Goal: Find specific page/section: Find specific page/section

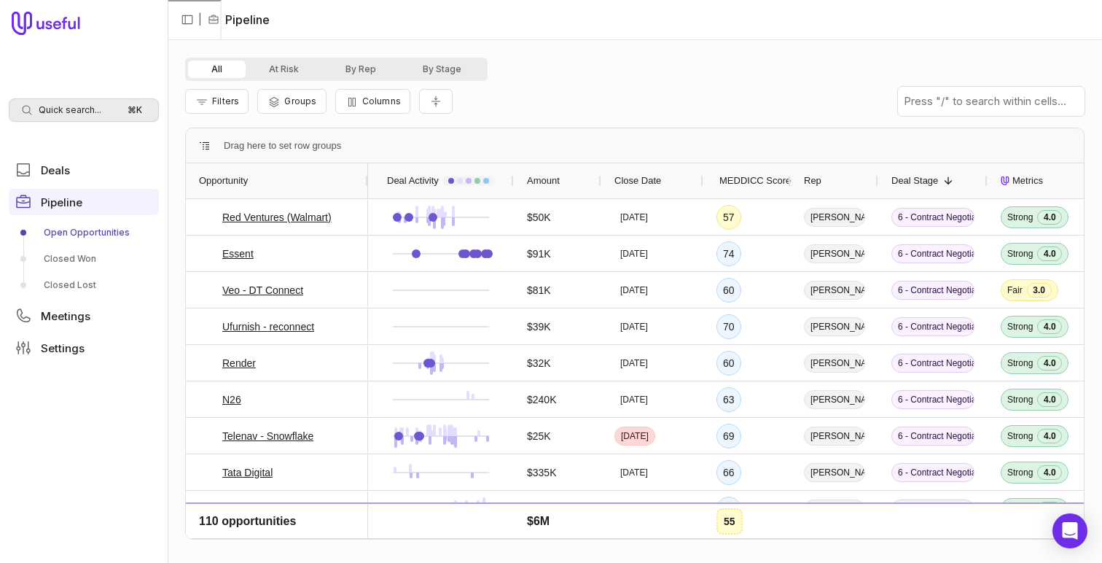
click at [87, 110] on span "Quick search..." at bounding box center [70, 110] width 63 height 12
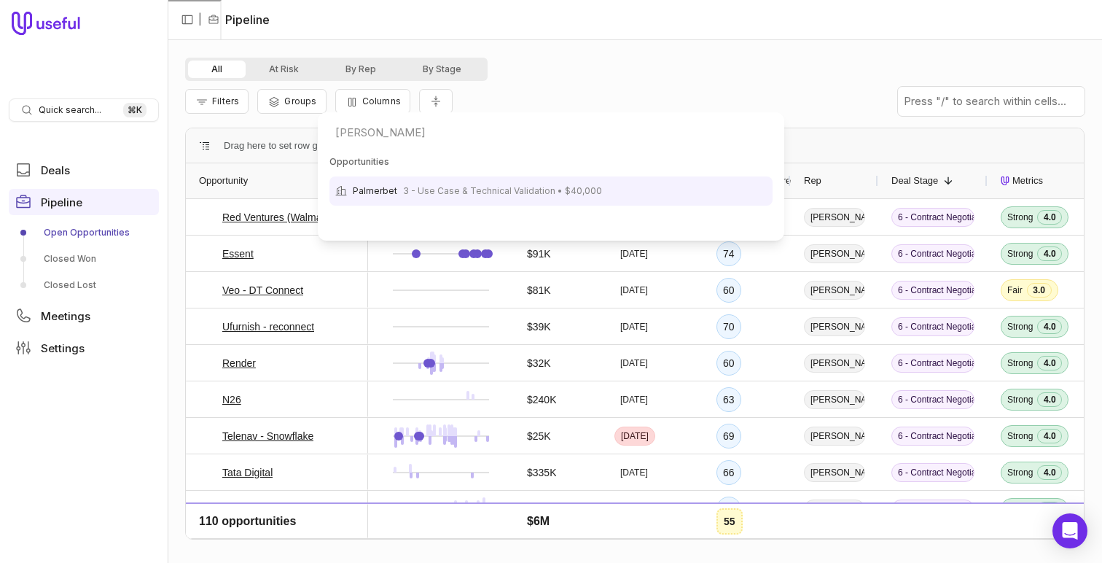
type input "[PERSON_NAME]"
click at [406, 187] on span "3 - Use Case & Technical Validation • $40,000" at bounding box center [502, 190] width 199 height 17
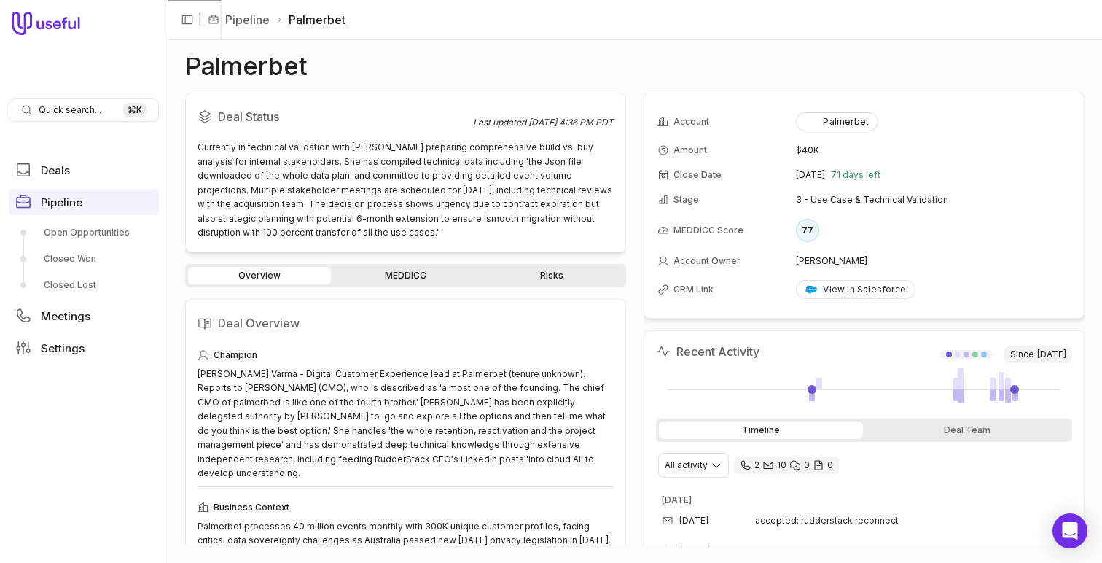
click at [405, 272] on link "MEDDICC" at bounding box center [405, 275] width 143 height 17
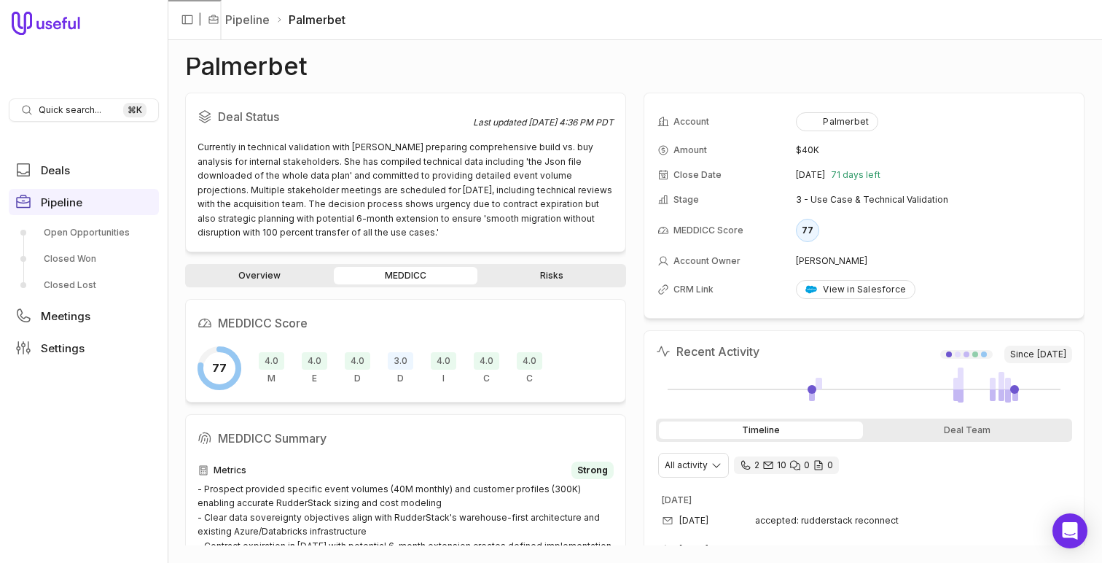
click at [259, 279] on link "Overview" at bounding box center [259, 275] width 143 height 17
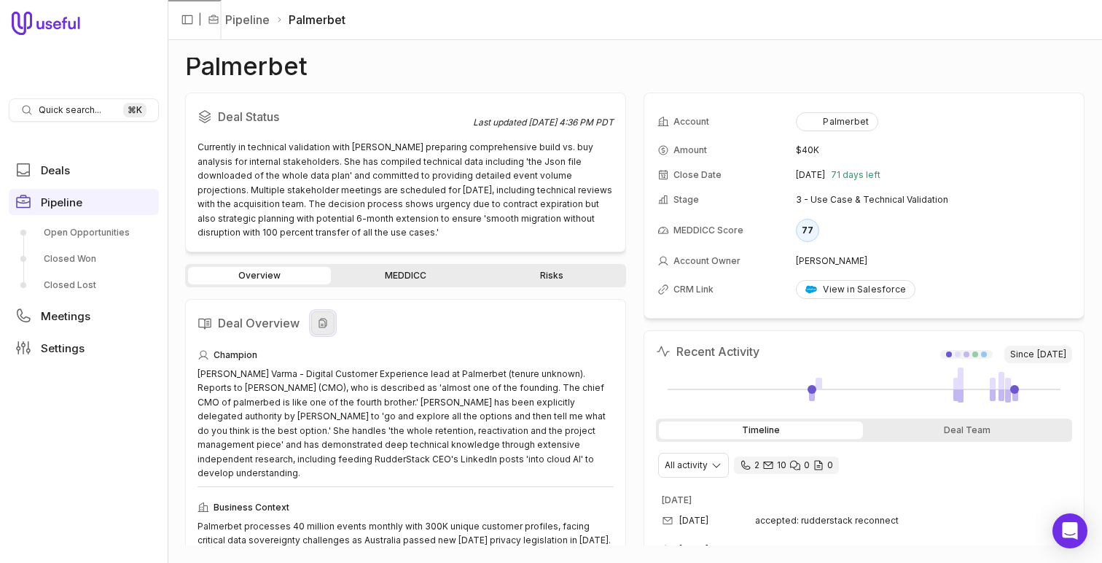
click at [322, 323] on icon at bounding box center [323, 322] width 8 height 9
click at [423, 259] on div "Deal Status Last updated [DATE] 4:36 PM PDT Currently in technical validation w…" at bounding box center [405, 319] width 441 height 453
click at [407, 282] on link "MEDDICC" at bounding box center [405, 275] width 143 height 17
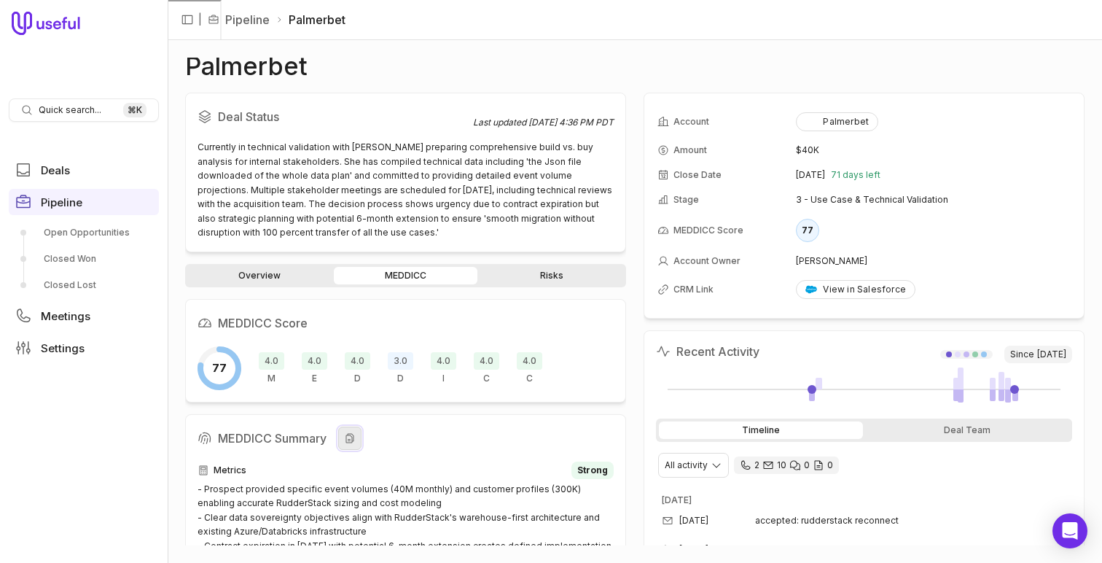
click at [356, 431] on button at bounding box center [349, 437] width 23 height 23
click at [504, 275] on link "Risks" at bounding box center [551, 275] width 143 height 17
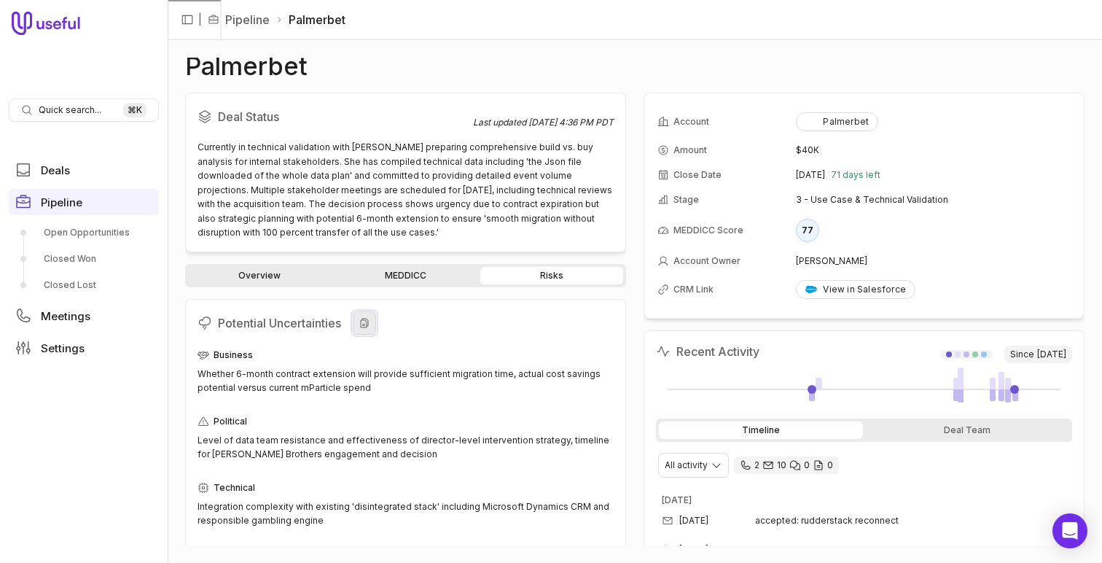
click at [369, 325] on icon at bounding box center [365, 323] width 12 height 12
